Goal: Information Seeking & Learning: Learn about a topic

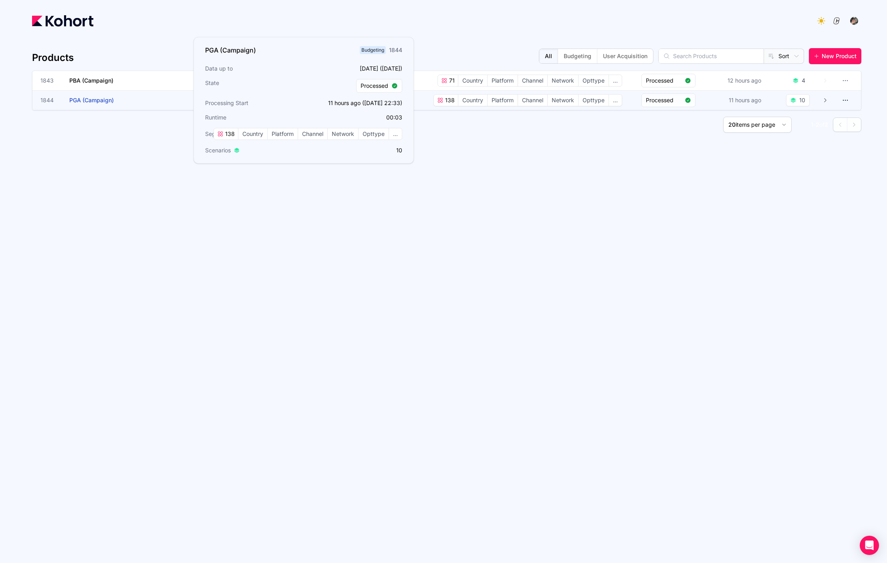
click at [145, 99] on h3 "PGA (Campaign)" at bounding box center [129, 100] width 120 height 19
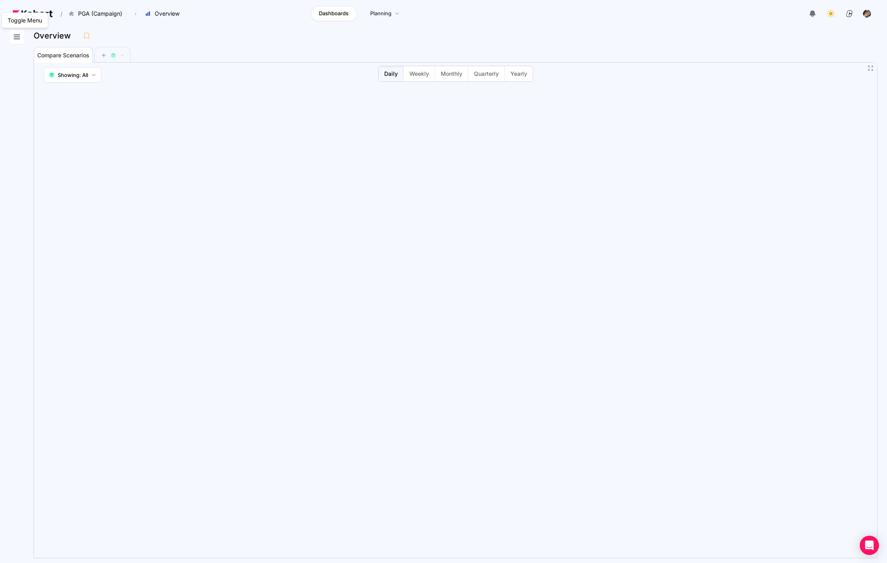
click at [15, 30] on button at bounding box center [17, 37] width 14 height 14
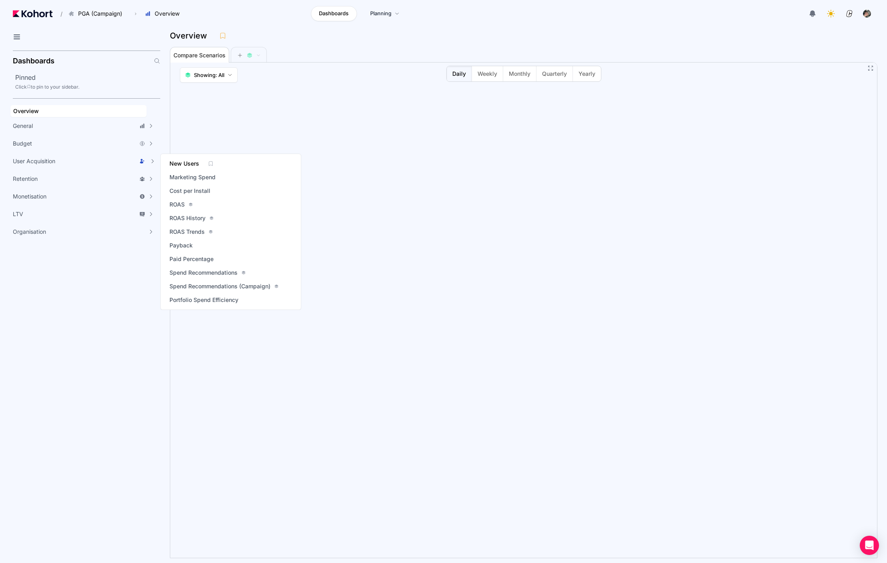
click at [196, 166] on span "New Users" at bounding box center [185, 164] width 30 height 8
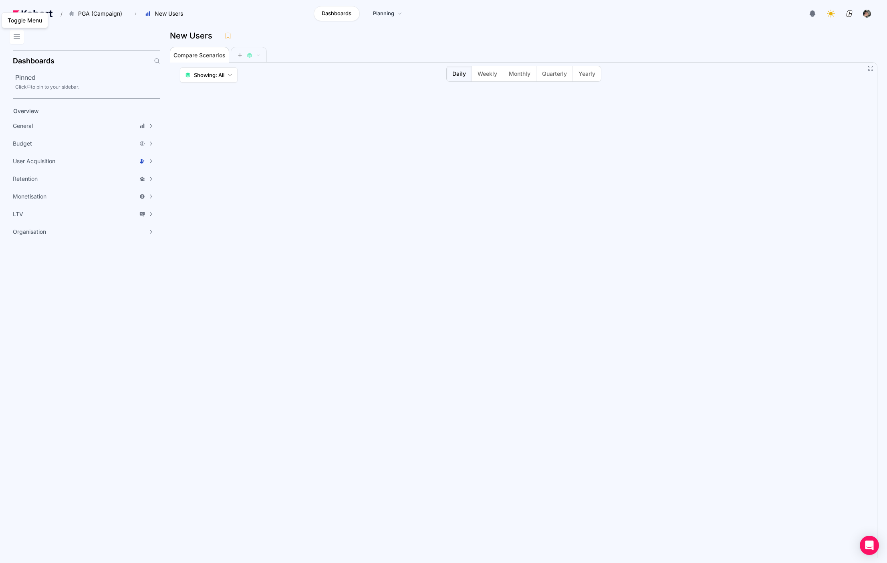
click at [15, 34] on icon at bounding box center [17, 37] width 10 height 10
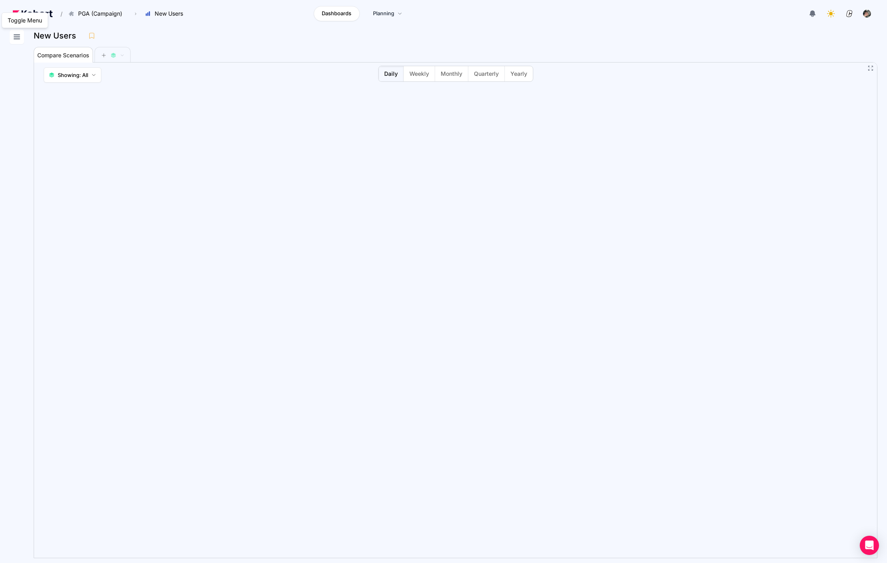
click at [17, 37] on icon at bounding box center [17, 37] width 10 height 10
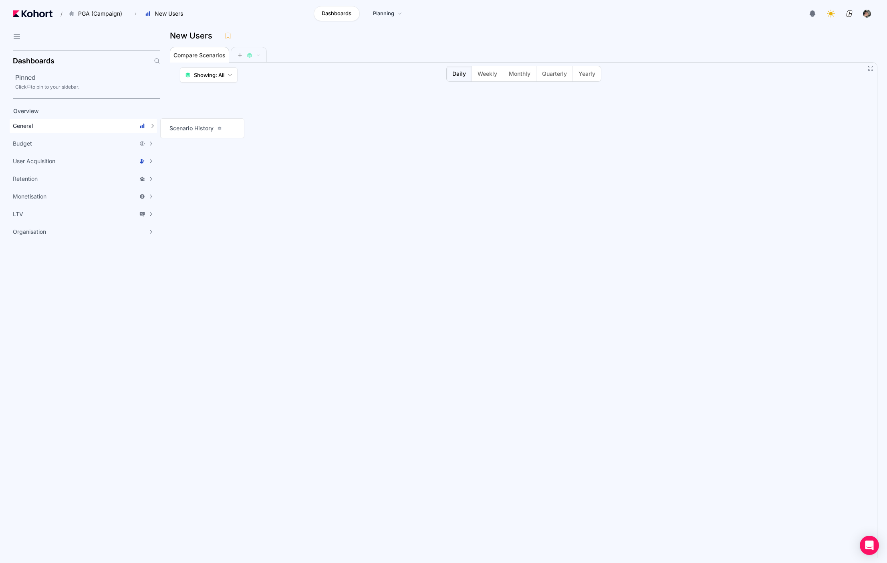
click at [106, 130] on div "General" at bounding box center [83, 126] width 147 height 14
click at [195, 129] on span "Scenario History" at bounding box center [192, 128] width 44 height 8
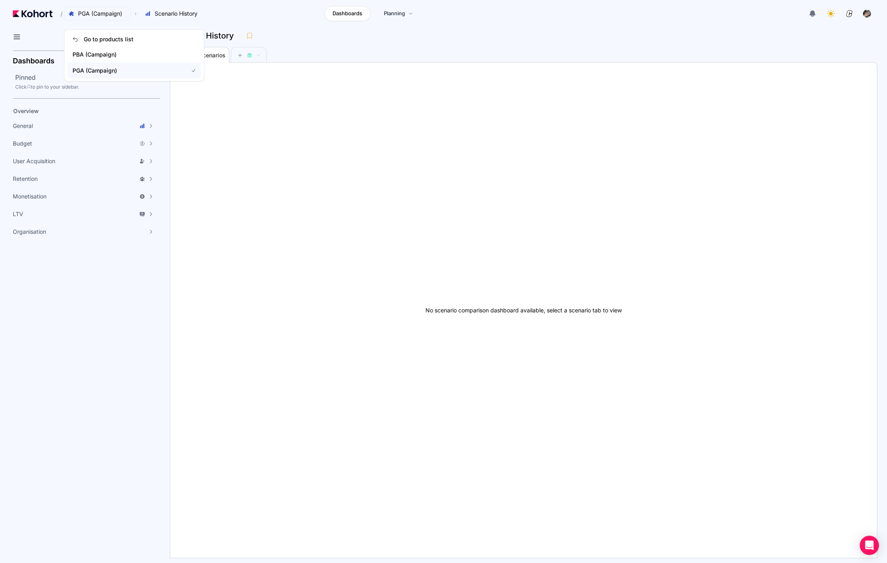
click at [111, 10] on span "PGA (Campaign)" at bounding box center [100, 14] width 44 height 8
click at [116, 67] on span "PGA (Campaign)" at bounding box center [126, 71] width 106 height 8
click at [24, 35] on div at bounding box center [85, 39] width 151 height 18
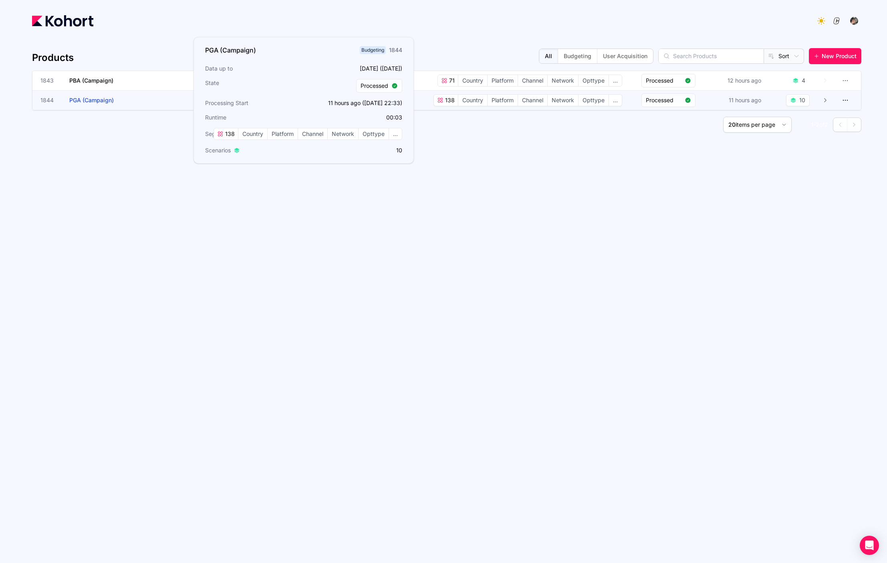
click at [150, 101] on h3 "PGA (Campaign)" at bounding box center [129, 100] width 120 height 19
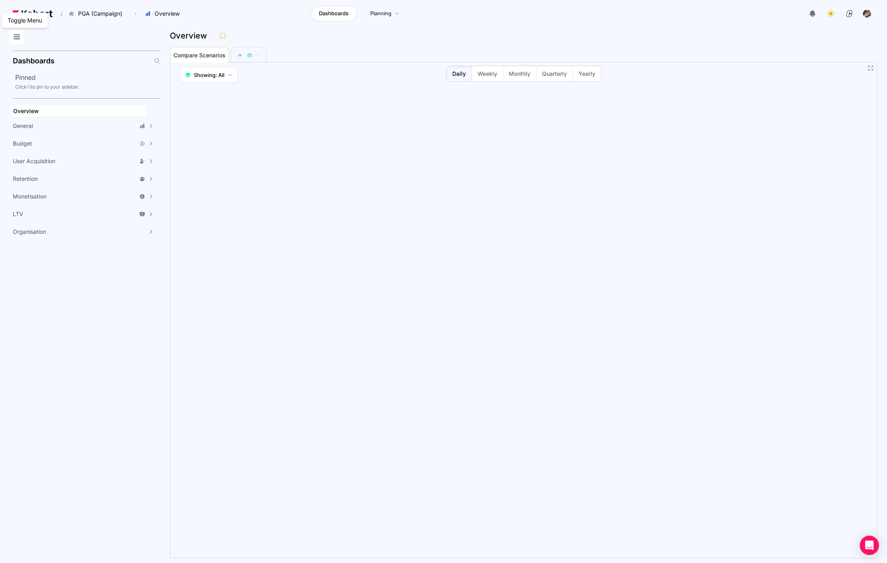
click at [17, 34] on icon at bounding box center [17, 37] width 10 height 10
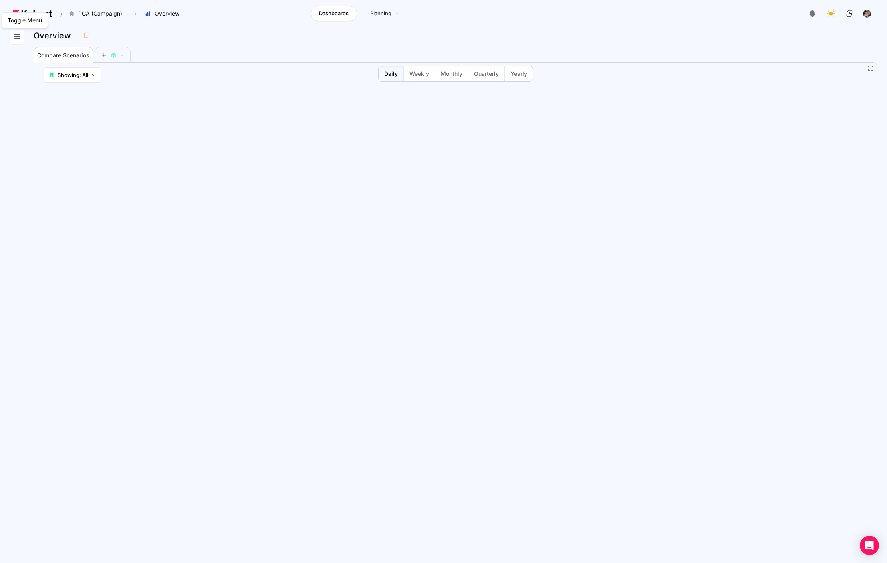
click at [19, 37] on icon at bounding box center [17, 37] width 6 height 4
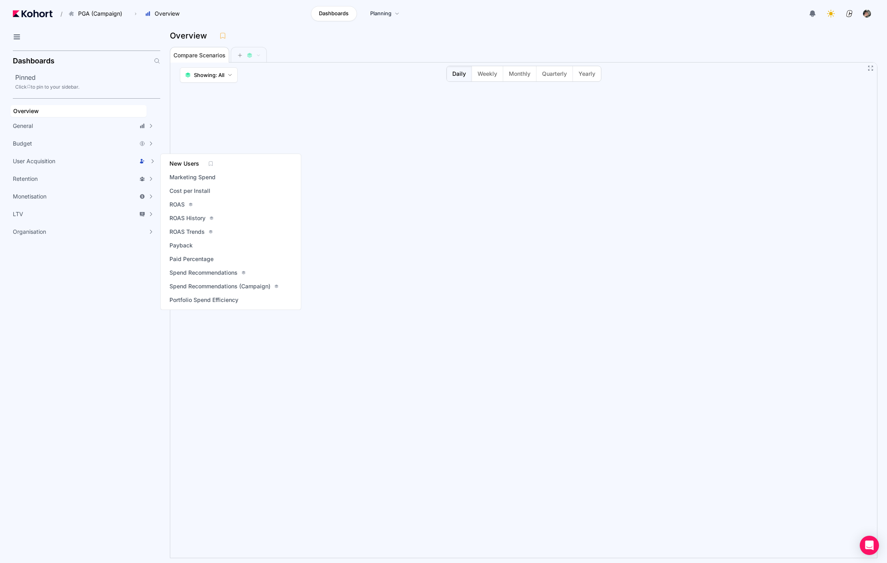
click at [190, 163] on span "New Users" at bounding box center [185, 164] width 30 height 8
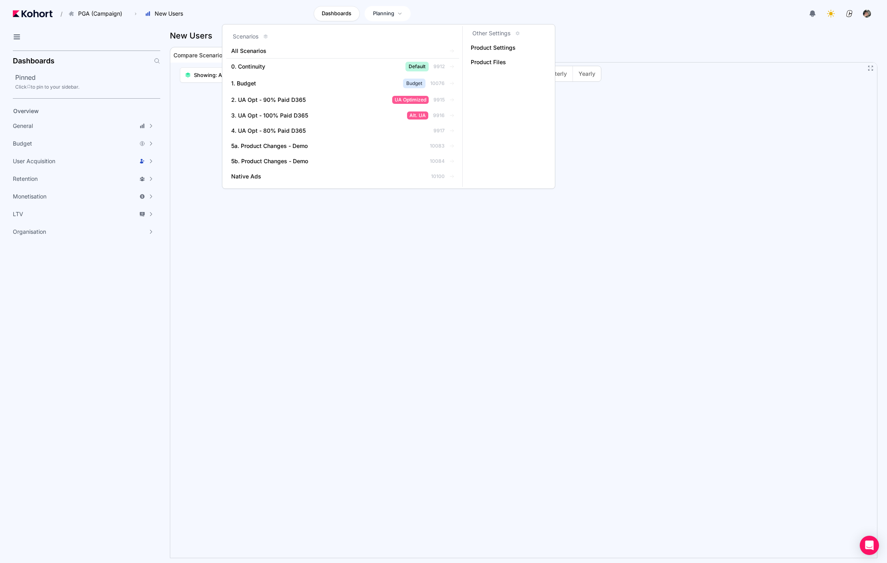
click at [388, 12] on span "Planning" at bounding box center [383, 14] width 21 height 8
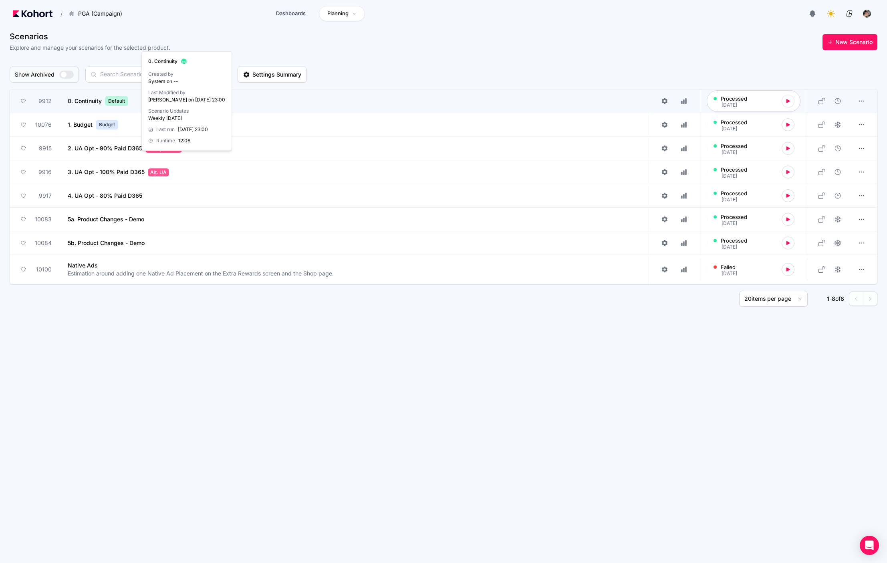
click at [92, 100] on span "0. Continuity" at bounding box center [85, 101] width 34 height 8
click at [242, 96] on app-overlay-popup "0. Continuity Default" at bounding box center [358, 101] width 581 height 22
click at [91, 100] on span "0. Continuity" at bounding box center [85, 101] width 34 height 8
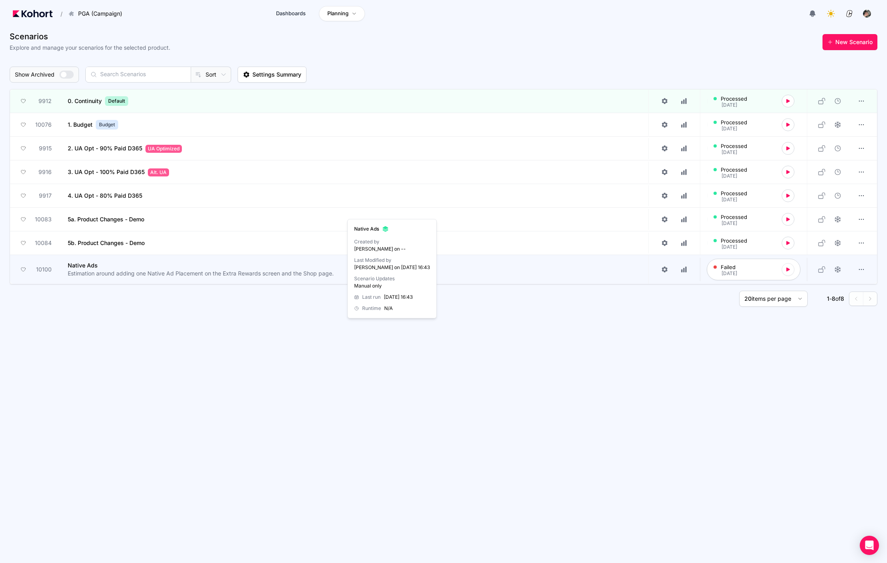
click at [79, 264] on span "Native Ads" at bounding box center [83, 265] width 30 height 8
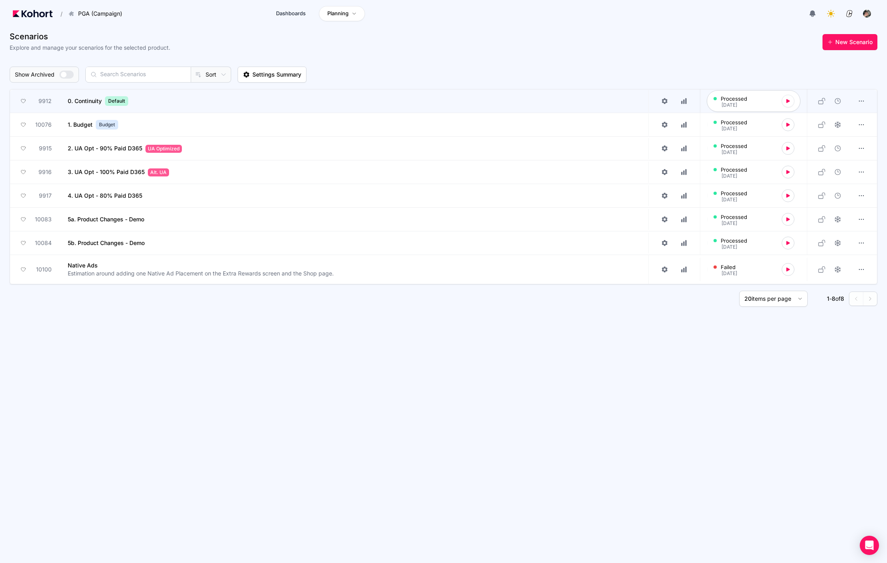
click at [44, 99] on span "9912" at bounding box center [44, 101] width 13 height 8
click at [297, 12] on span "Dashboards" at bounding box center [291, 14] width 30 height 8
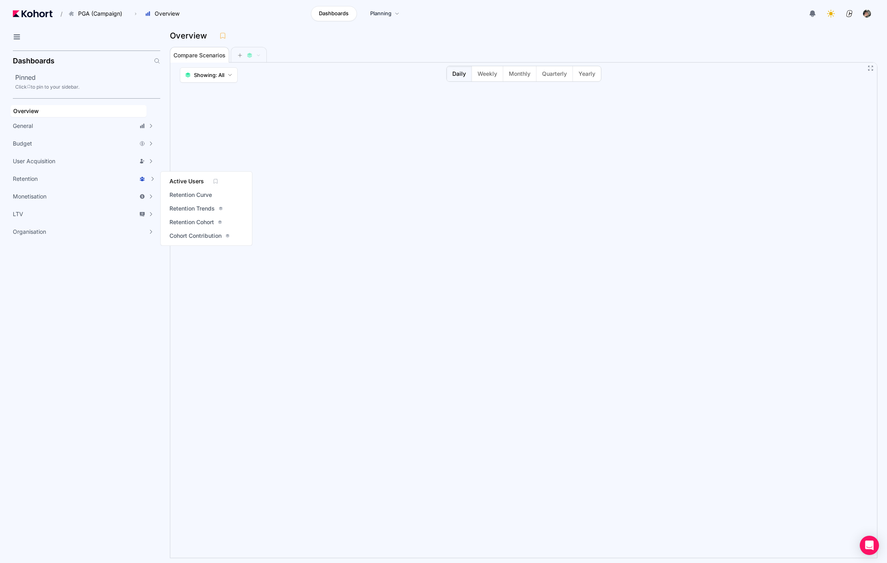
click at [184, 182] on span "Active Users" at bounding box center [187, 181] width 34 height 8
click at [17, 35] on icon at bounding box center [17, 37] width 10 height 10
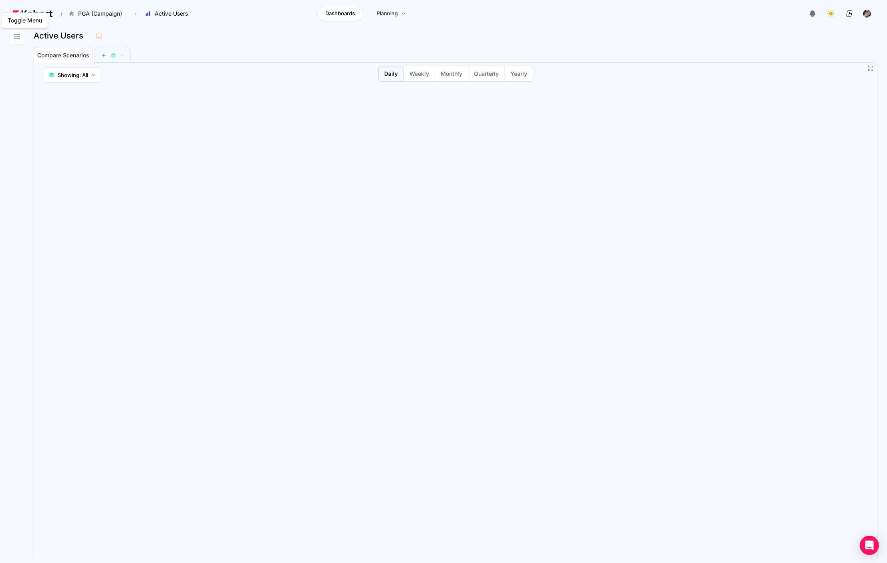
click at [20, 40] on icon at bounding box center [17, 37] width 10 height 10
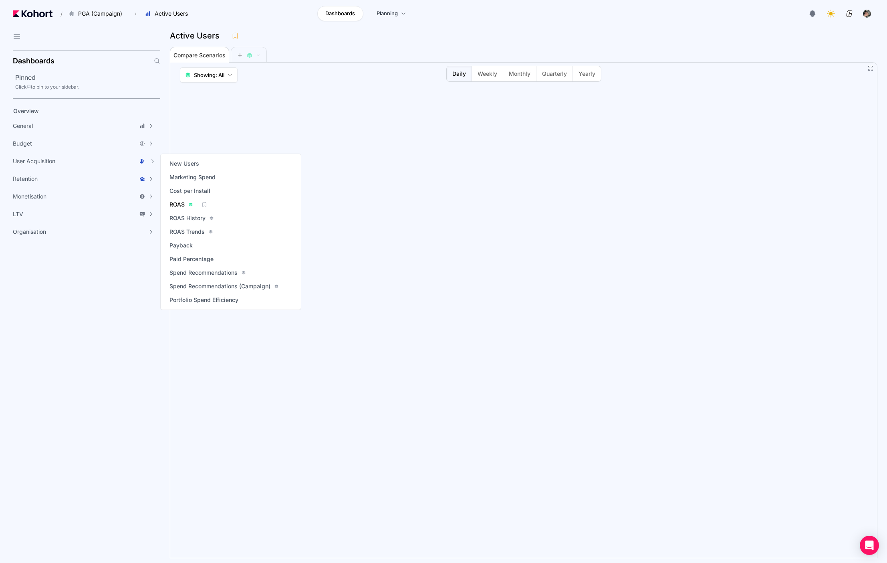
click at [177, 201] on span "ROAS" at bounding box center [177, 204] width 15 height 8
